Goal: Find specific page/section: Find specific page/section

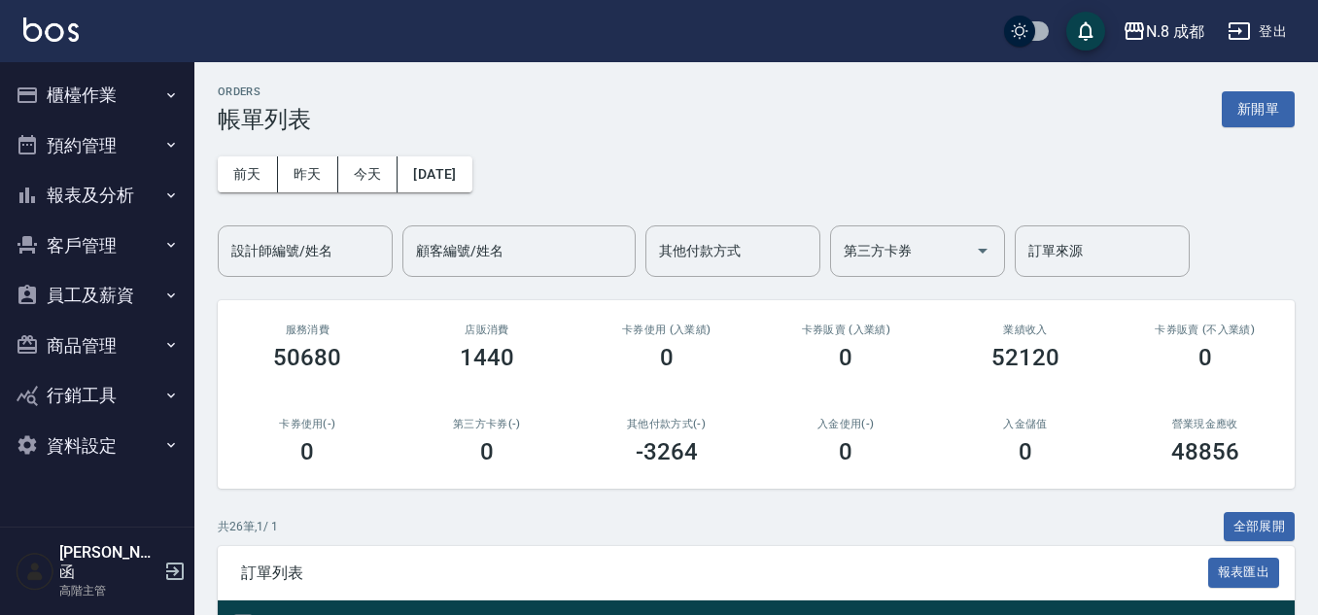
click at [122, 281] on button "員工及薪資" at bounding box center [97, 295] width 179 height 51
click at [118, 282] on button "員工及薪資" at bounding box center [97, 295] width 179 height 51
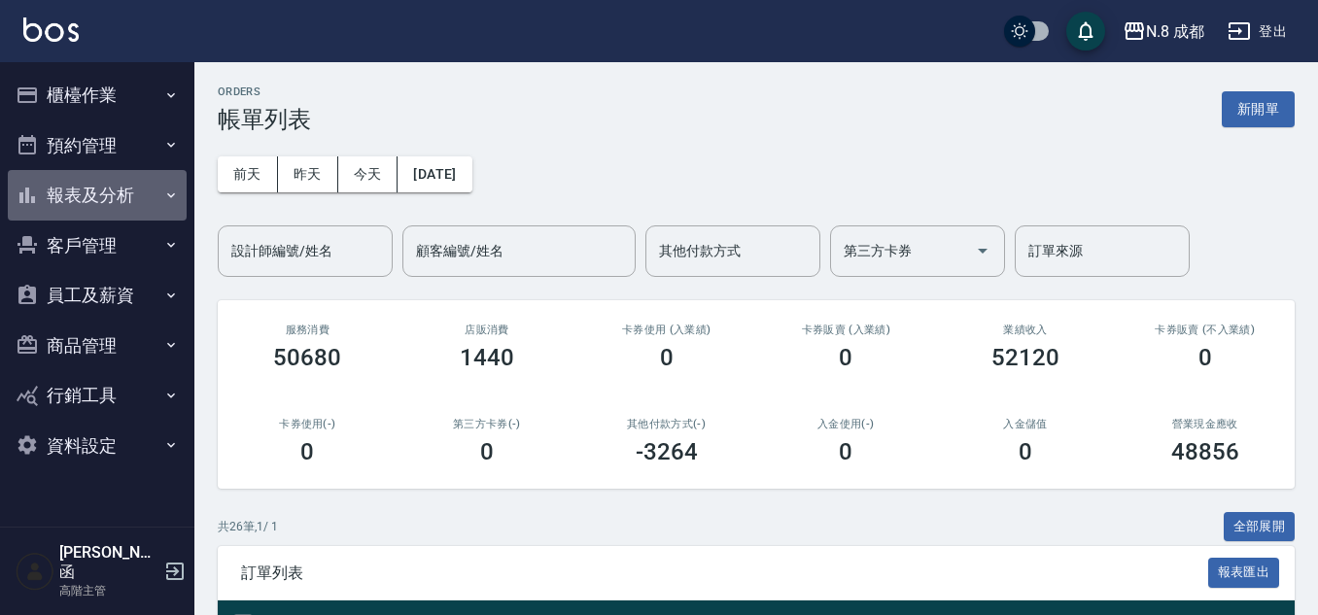
click at [121, 198] on button "報表及分析" at bounding box center [97, 195] width 179 height 51
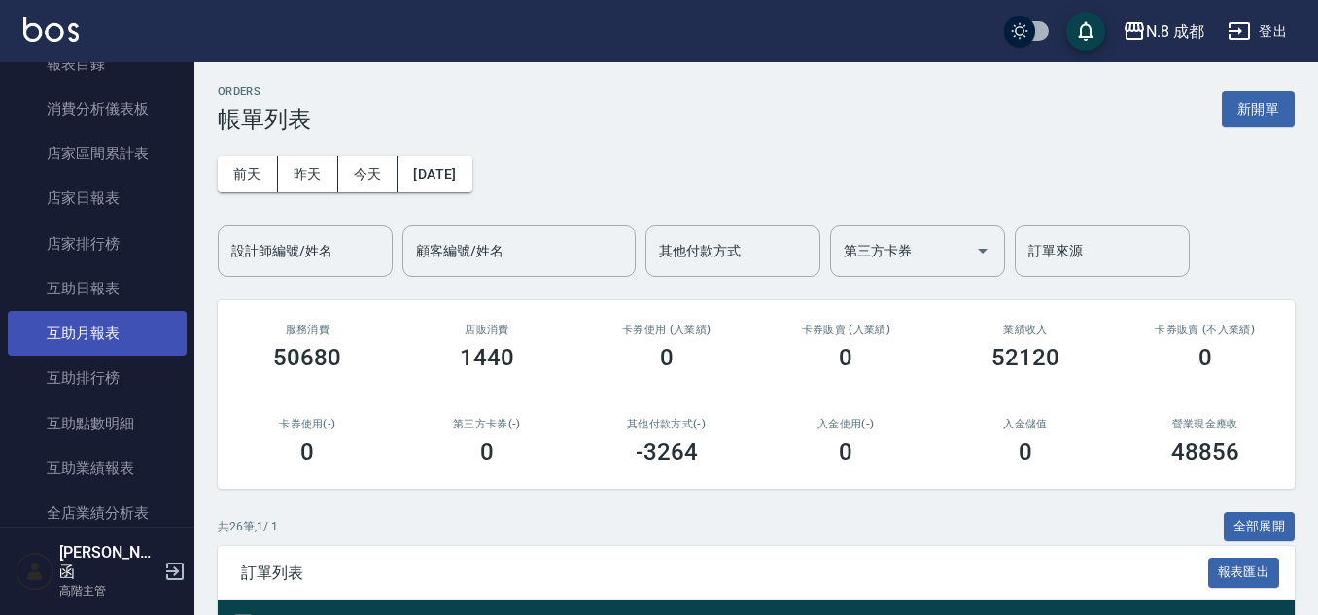
scroll to position [194, 0]
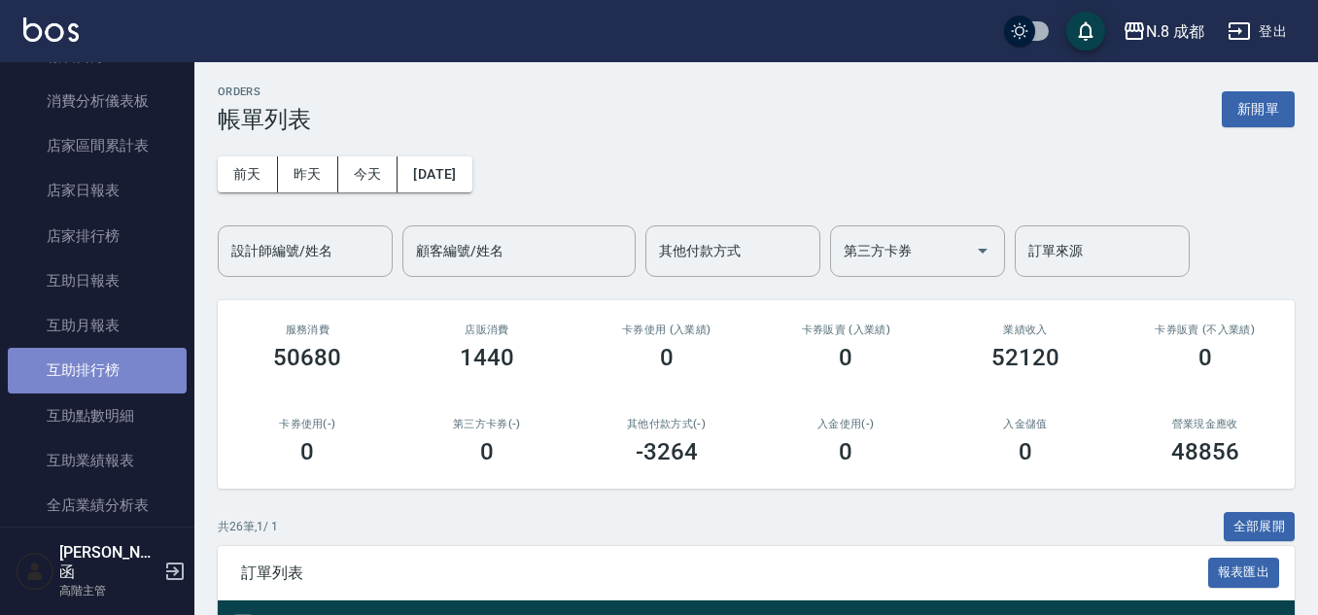
click at [140, 379] on link "互助排行榜" at bounding box center [97, 370] width 179 height 45
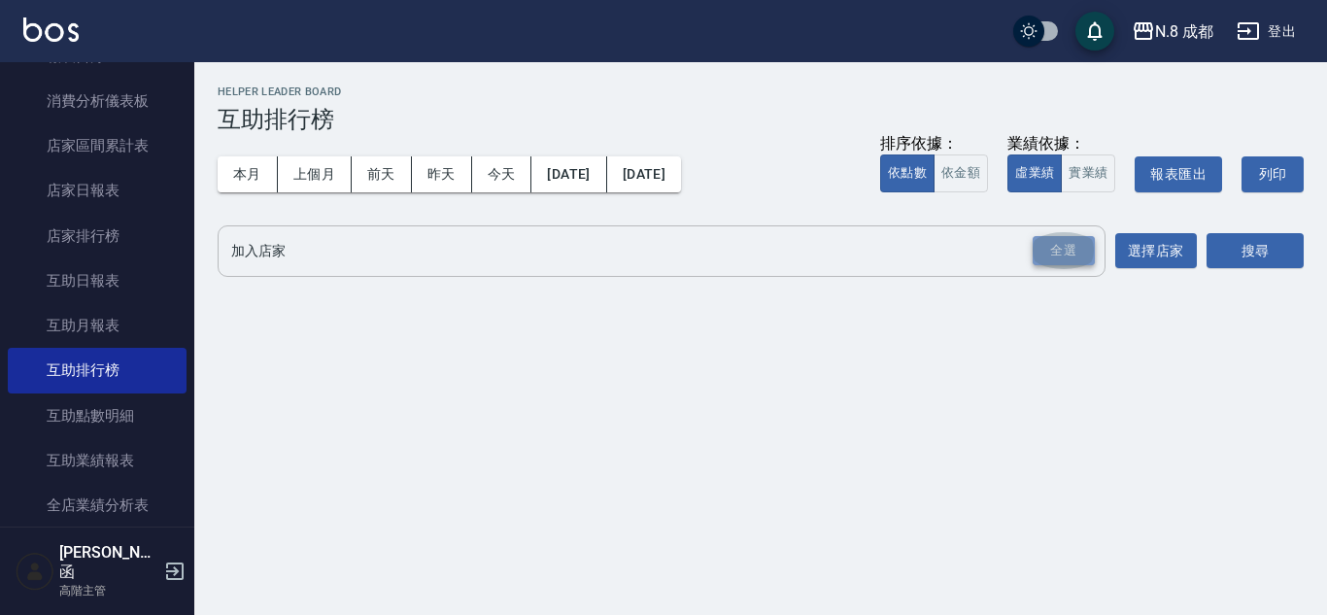
click at [1079, 260] on div "全選" at bounding box center [1064, 251] width 62 height 30
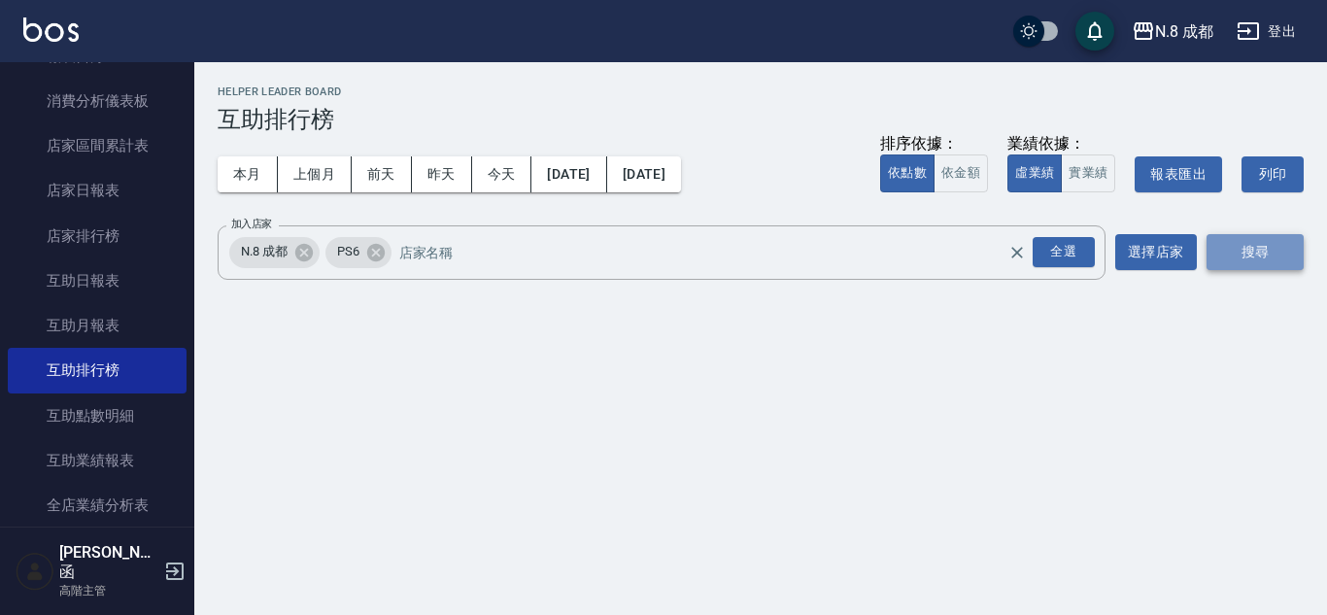
click at [1253, 260] on button "搜尋" at bounding box center [1255, 252] width 97 height 36
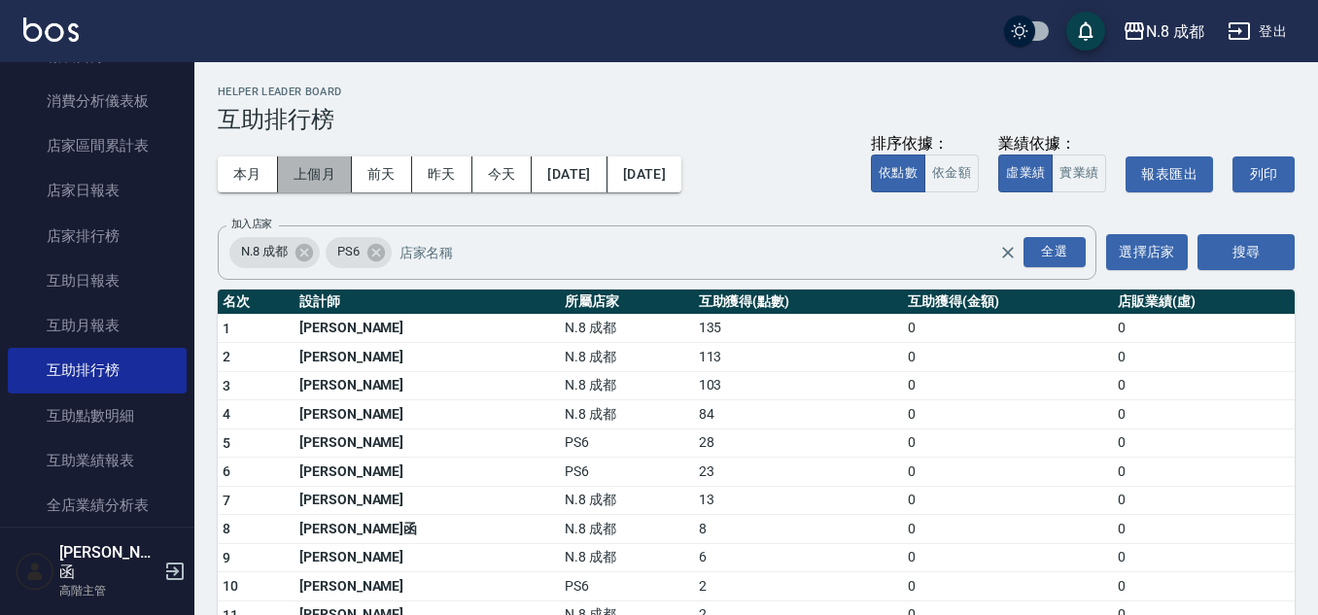
click at [305, 173] on button "上個月" at bounding box center [315, 174] width 74 height 36
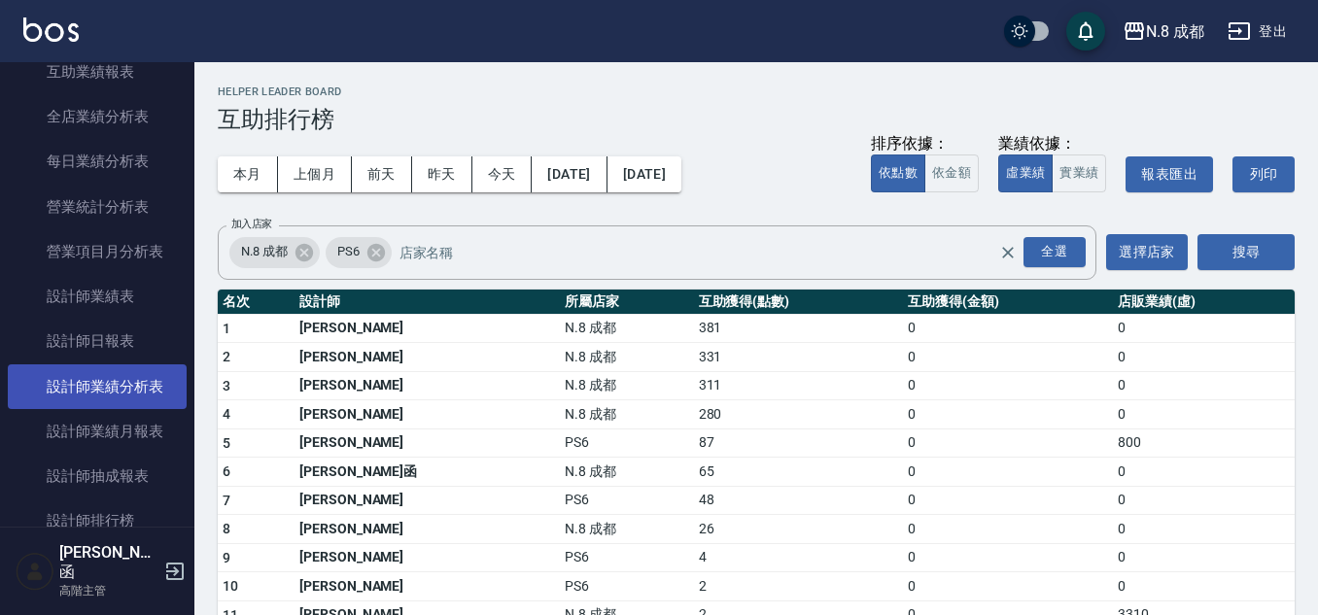
scroll to position [680, 0]
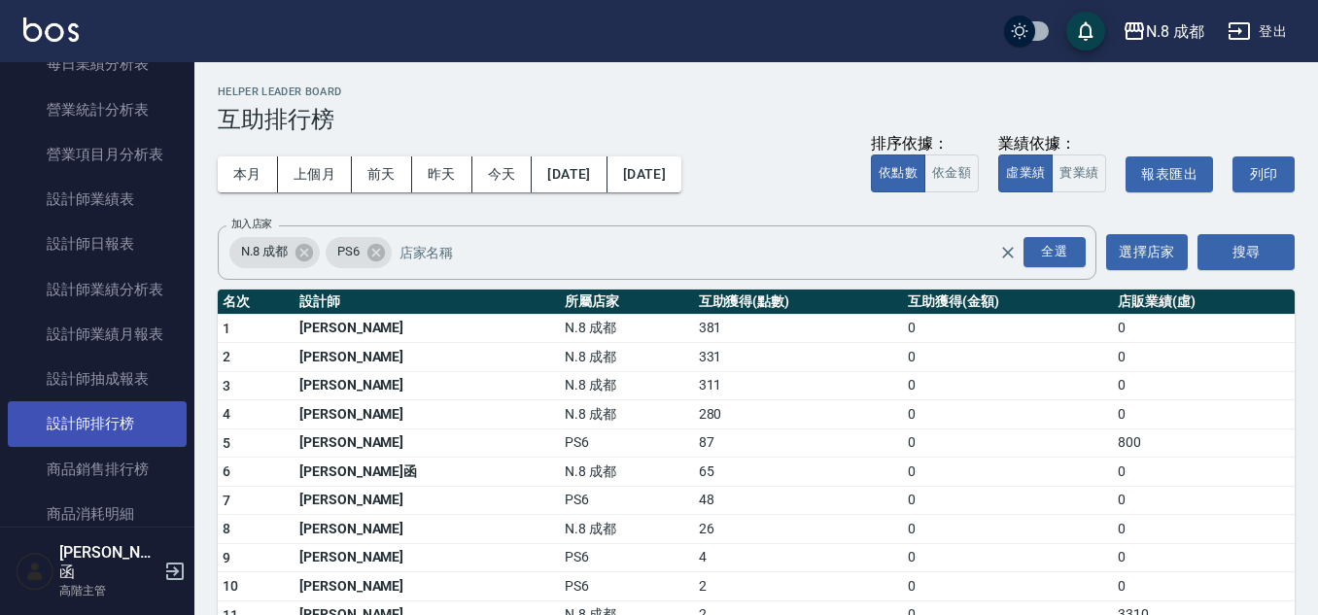
click at [125, 418] on link "設計師排行榜" at bounding box center [97, 423] width 179 height 45
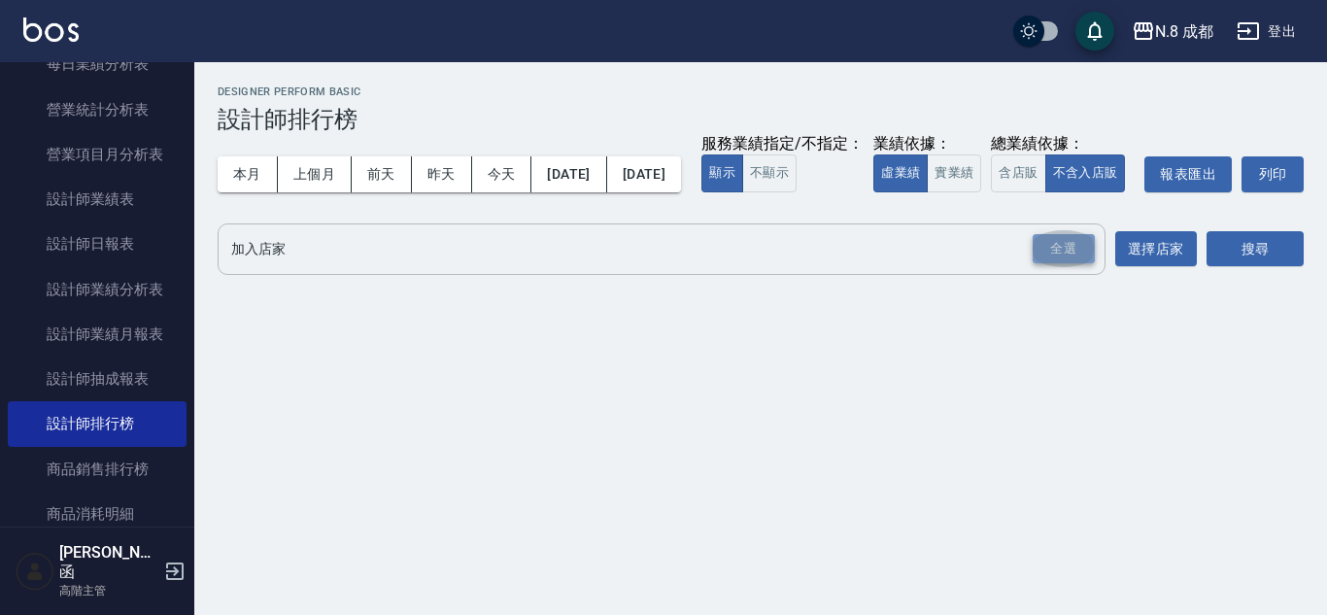
click at [1070, 264] on div "全選" at bounding box center [1064, 249] width 62 height 30
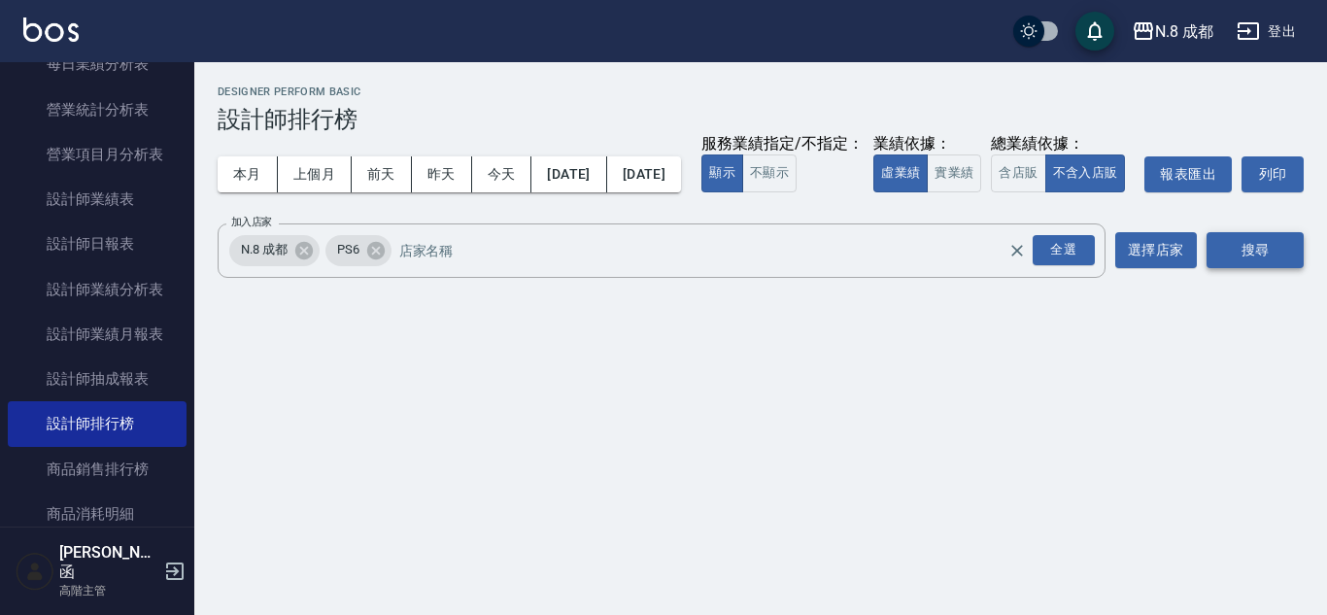
click at [1243, 268] on button "搜尋" at bounding box center [1255, 250] width 97 height 36
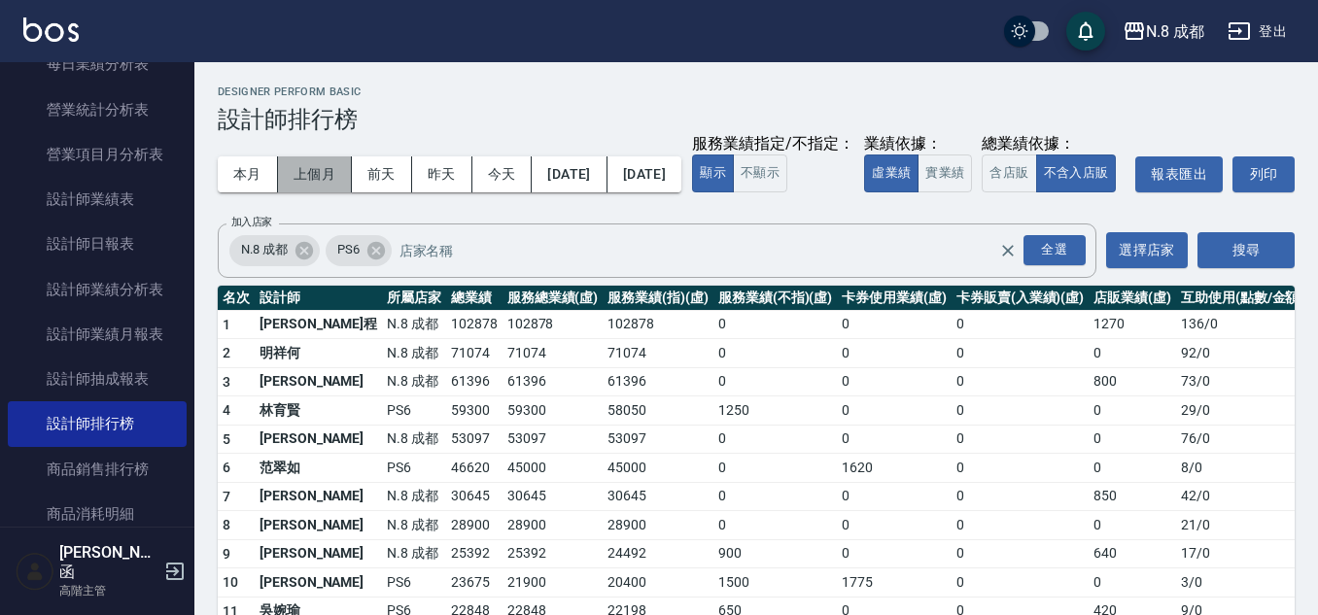
click at [343, 172] on button "上個月" at bounding box center [315, 174] width 74 height 36
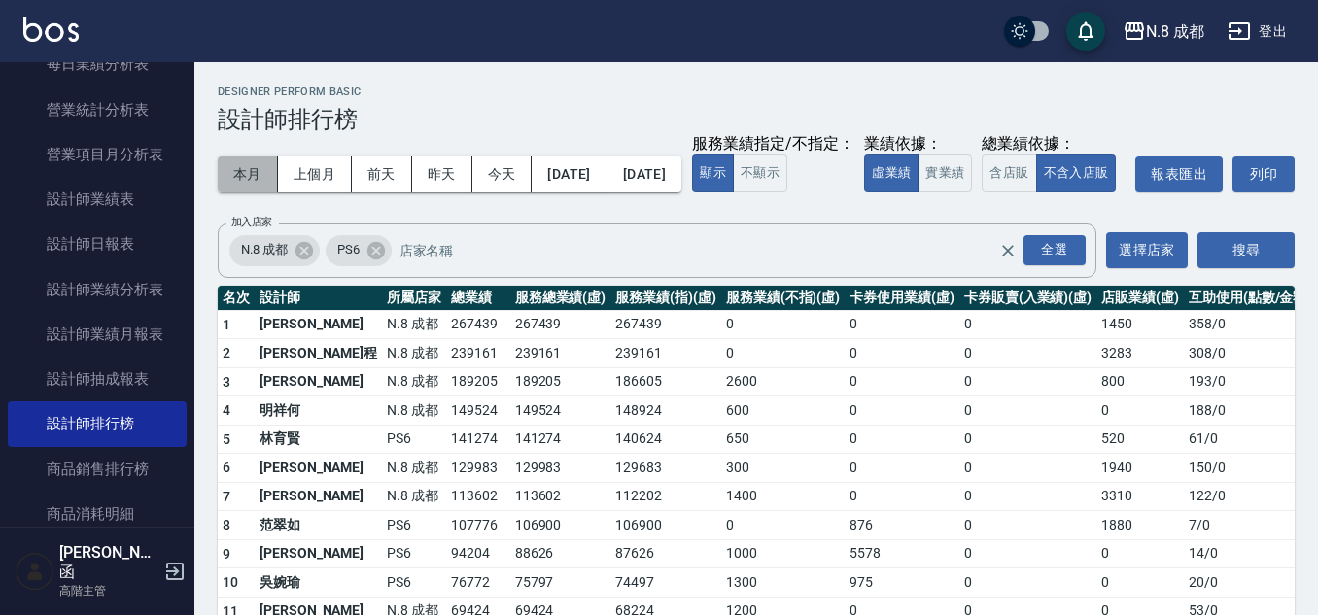
click at [262, 184] on button "本月" at bounding box center [248, 174] width 60 height 36
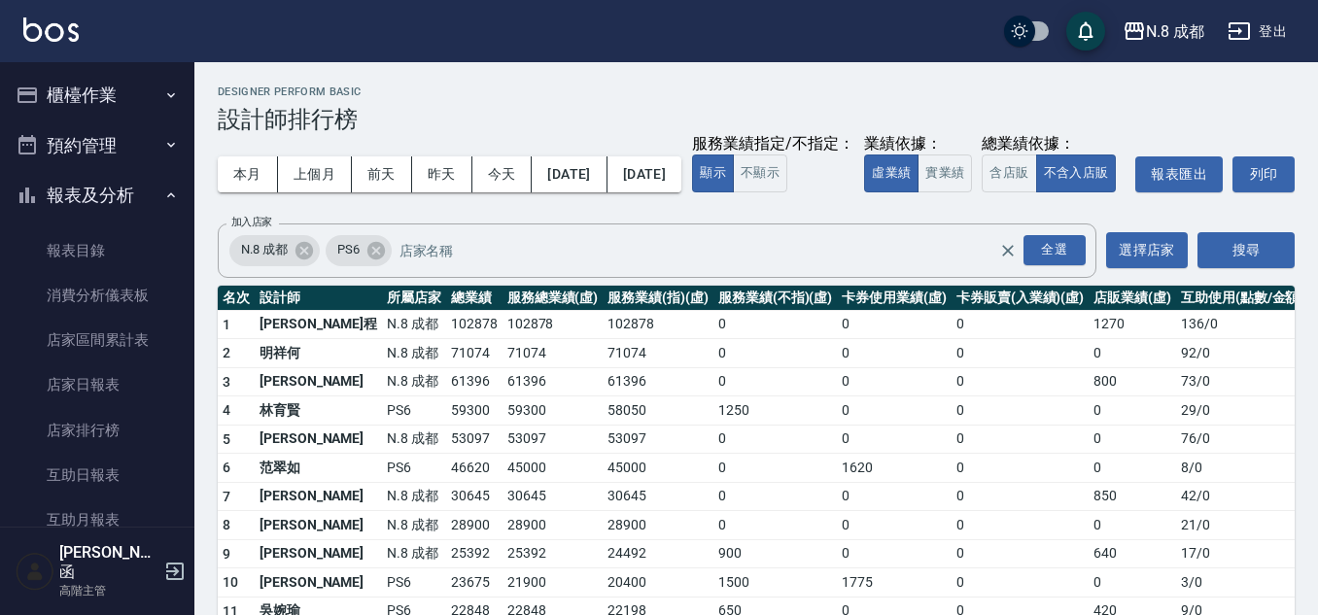
click at [138, 188] on button "報表及分析" at bounding box center [97, 195] width 179 height 51
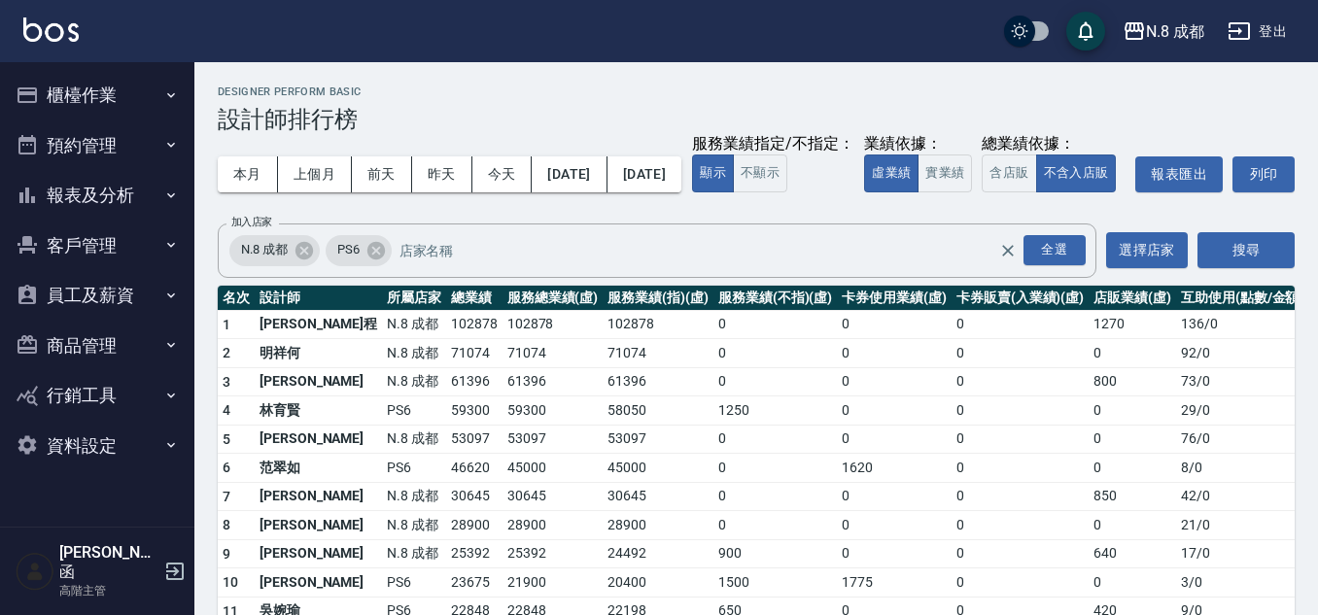
click at [148, 90] on button "櫃檯作業" at bounding box center [97, 95] width 179 height 51
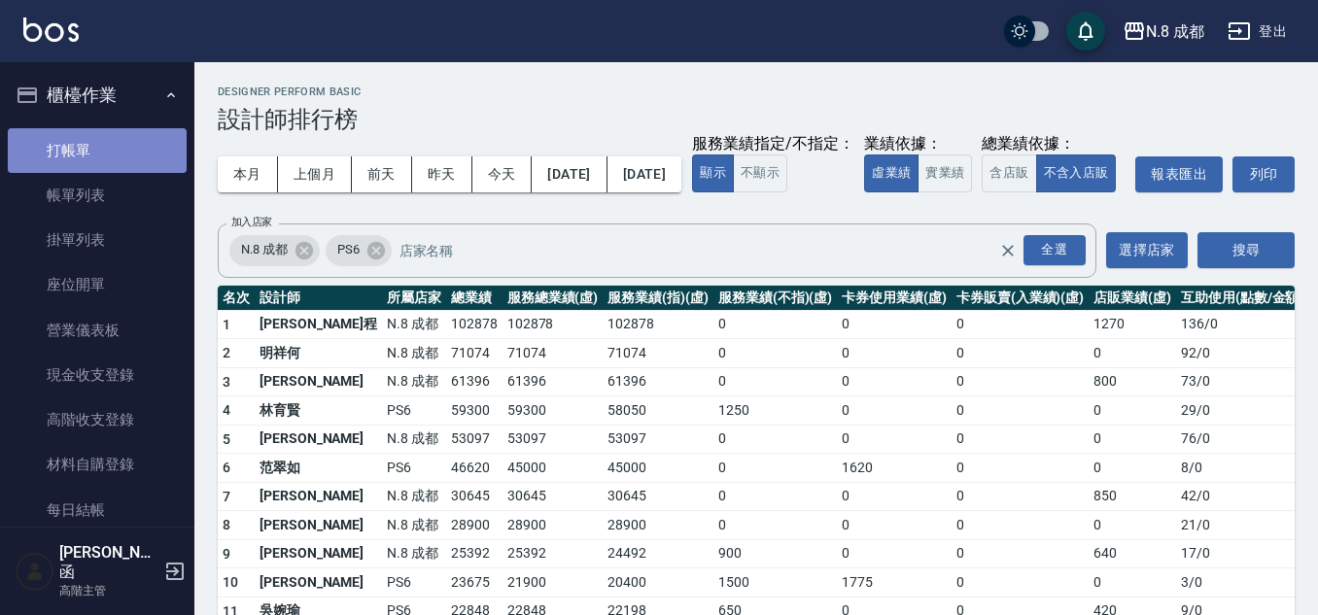
click at [146, 145] on link "打帳單" at bounding box center [97, 150] width 179 height 45
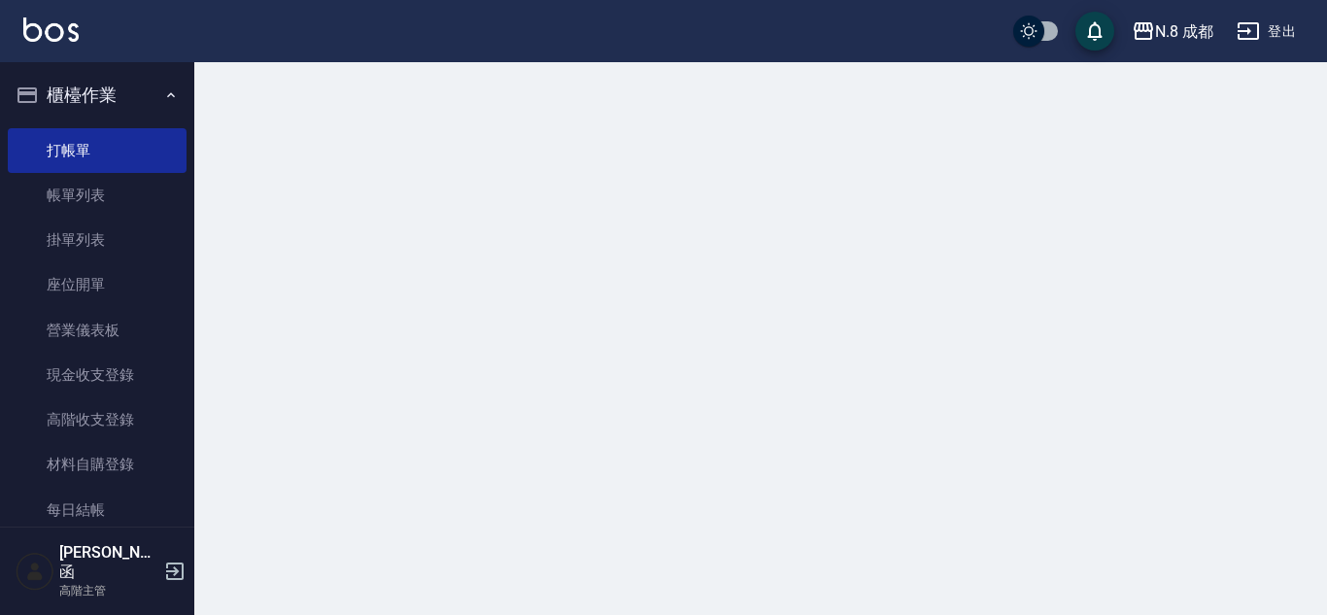
click at [146, 100] on button "櫃檯作業" at bounding box center [97, 95] width 179 height 51
